Goal: Navigation & Orientation: Go to known website

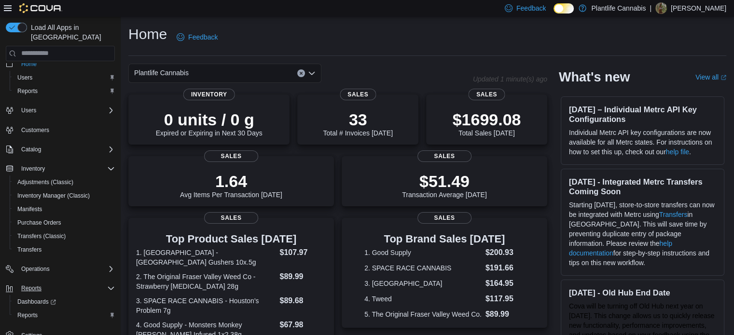
scroll to position [15, 0]
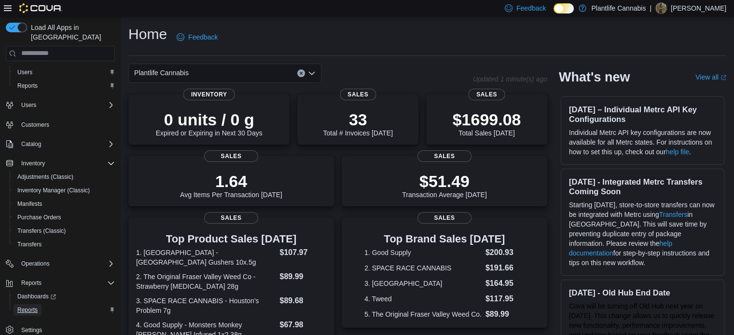
click at [40, 304] on link "Reports" at bounding box center [28, 310] width 28 height 12
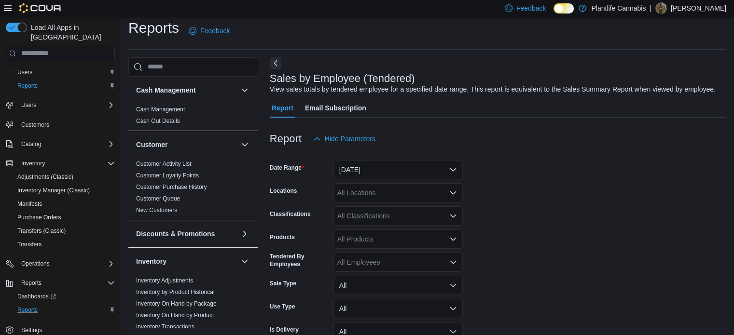
scroll to position [22, 0]
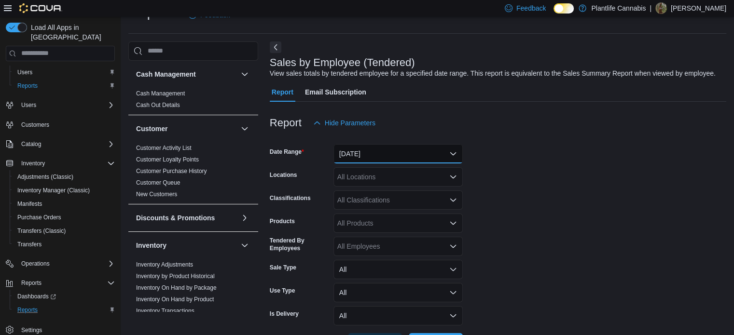
click at [415, 154] on button "Yesterday" at bounding box center [397, 153] width 129 height 19
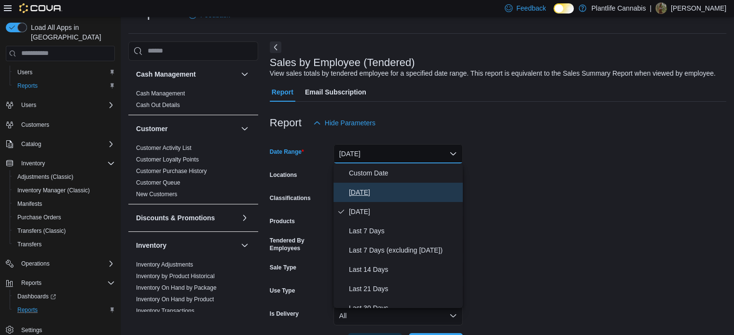
click at [380, 195] on span "Today" at bounding box center [404, 193] width 110 height 12
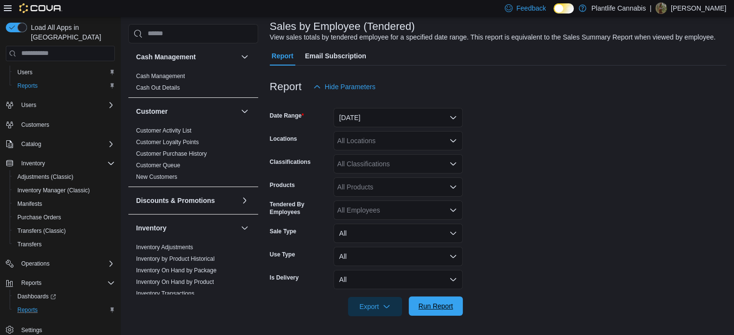
click at [418, 302] on span "Run Report" at bounding box center [435, 306] width 35 height 10
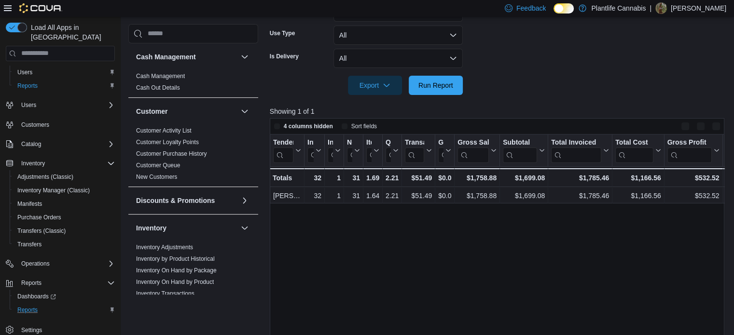
scroll to position [338, 0]
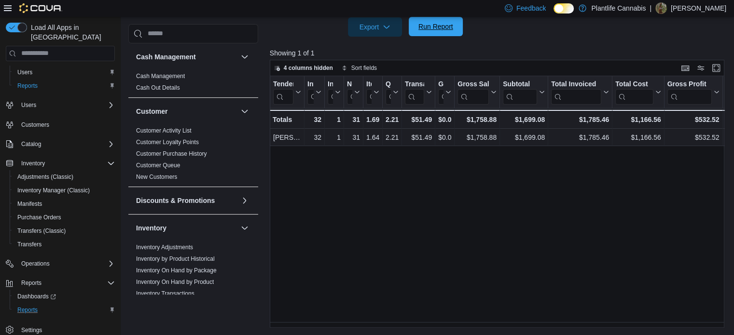
click at [429, 25] on span "Run Report" at bounding box center [435, 27] width 35 height 10
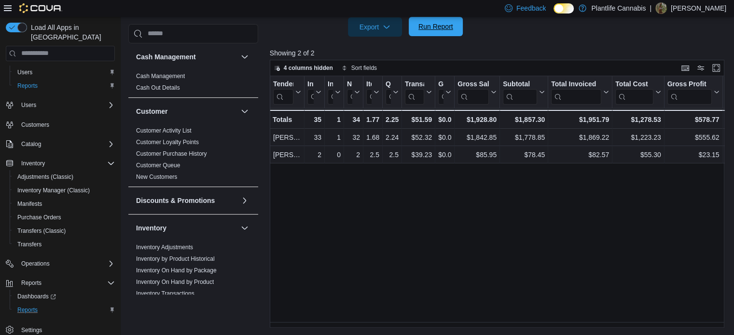
click at [425, 31] on span "Run Report" at bounding box center [435, 26] width 42 height 19
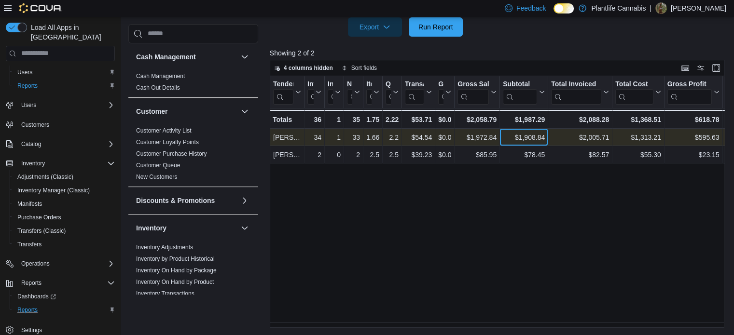
click at [541, 139] on div "$1,908.84" at bounding box center [524, 138] width 42 height 12
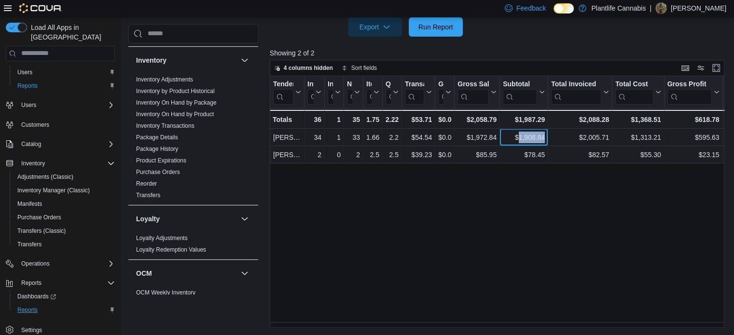
scroll to position [503, 0]
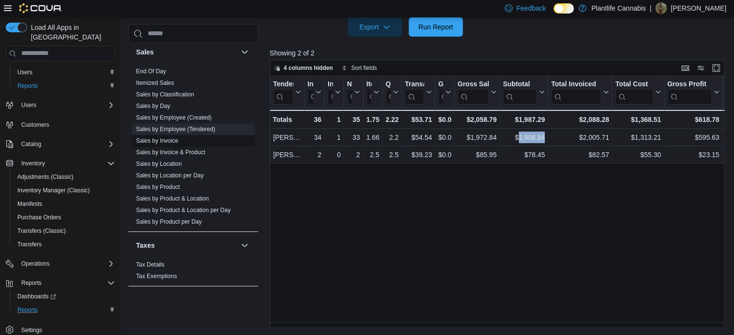
click at [171, 142] on link "Sales by Invoice" at bounding box center [157, 140] width 42 height 7
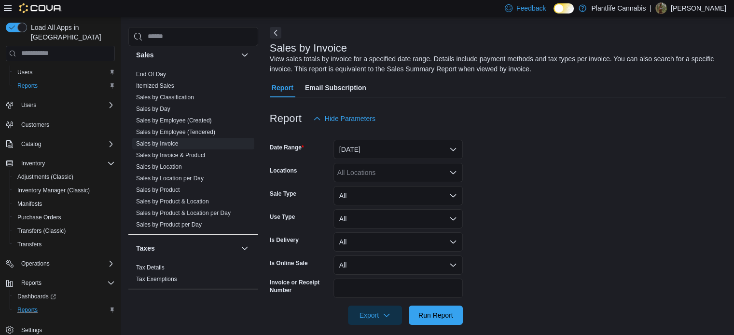
scroll to position [32, 0]
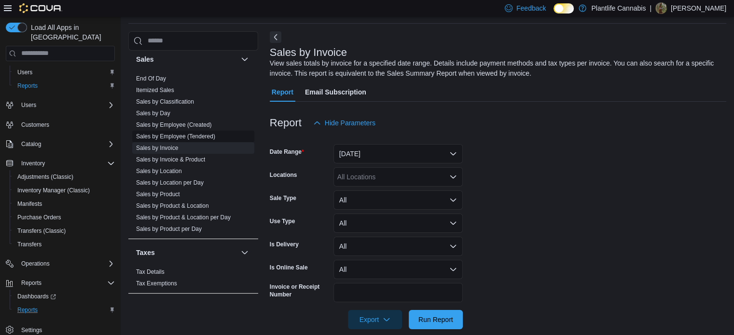
click at [178, 137] on link "Sales by Employee (Tendered)" at bounding box center [175, 136] width 79 height 7
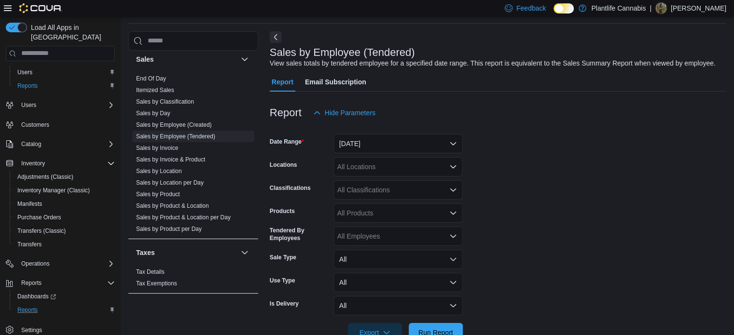
scroll to position [22, 0]
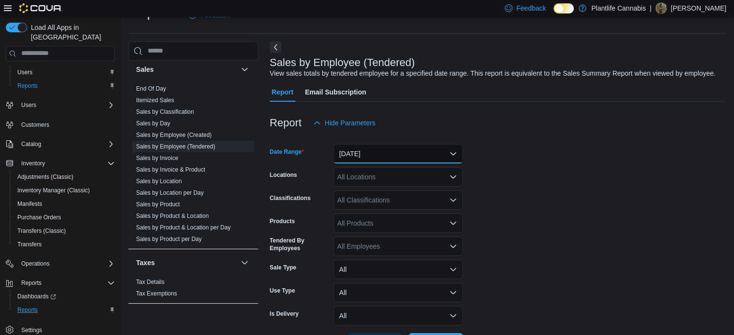
click at [370, 163] on button "Yesterday" at bounding box center [397, 153] width 129 height 19
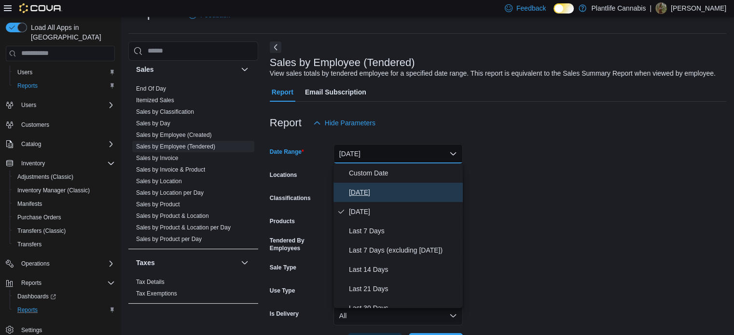
click at [369, 187] on span "Today" at bounding box center [404, 193] width 110 height 12
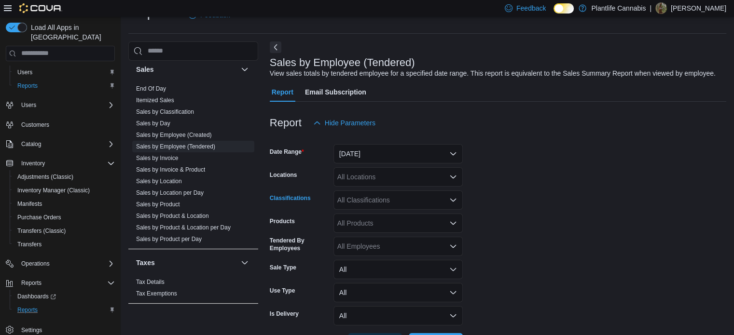
click at [370, 196] on div "All Classifications" at bounding box center [397, 200] width 129 height 19
type input "**"
click at [381, 218] on span "Accessory Group" at bounding box center [380, 217] width 52 height 10
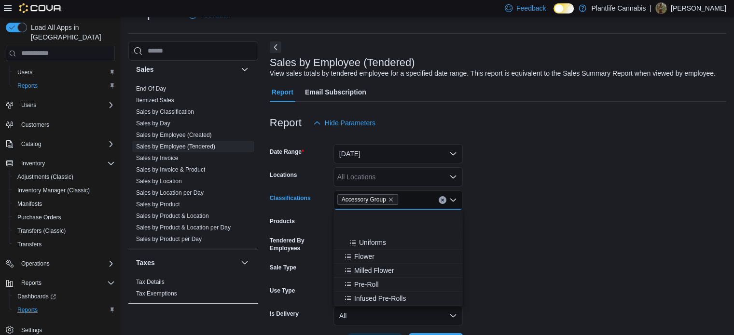
scroll to position [338, 0]
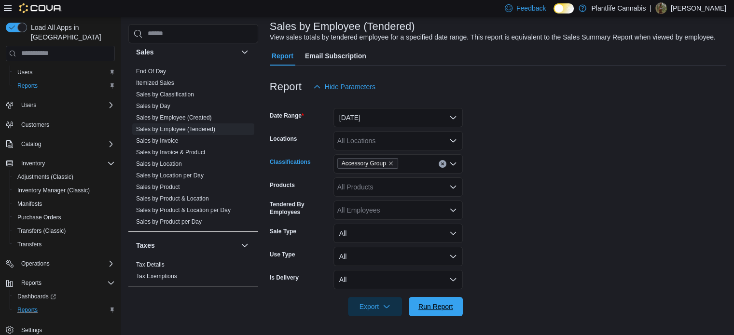
drag, startPoint x: 456, startPoint y: 304, endPoint x: 470, endPoint y: 229, distance: 76.5
click at [456, 304] on span "Run Report" at bounding box center [435, 306] width 42 height 19
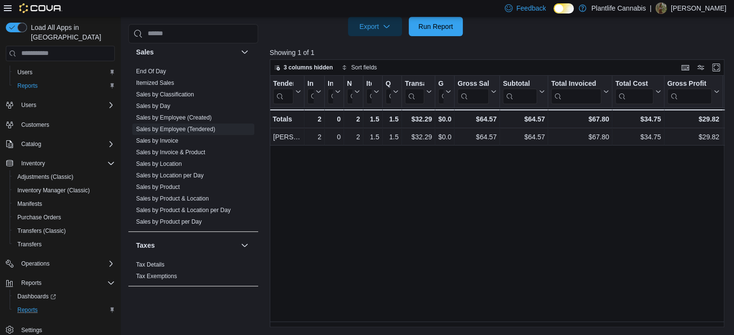
scroll to position [338, 0]
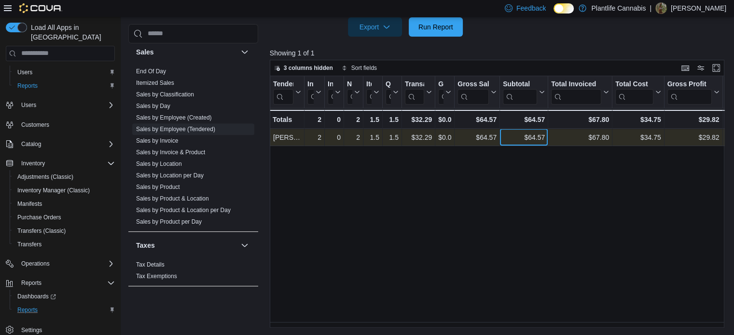
click at [537, 138] on div "$64.57" at bounding box center [524, 138] width 42 height 12
copy div "64.57"
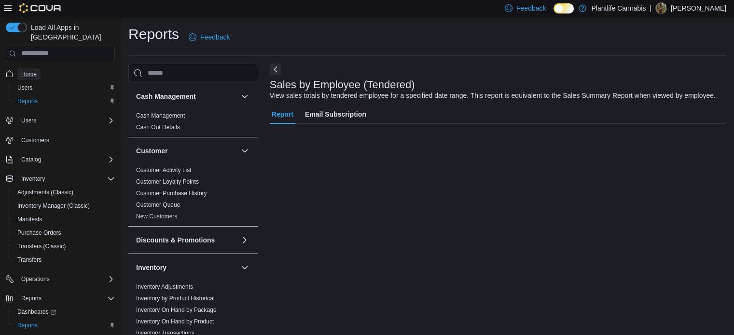
click at [29, 70] on span "Home" at bounding box center [28, 74] width 15 height 8
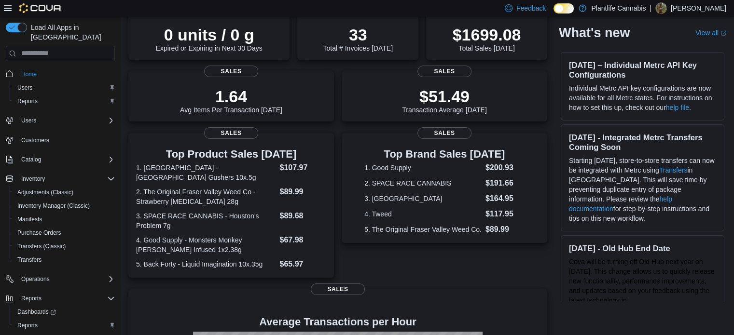
scroll to position [244, 0]
